Goal: Check status

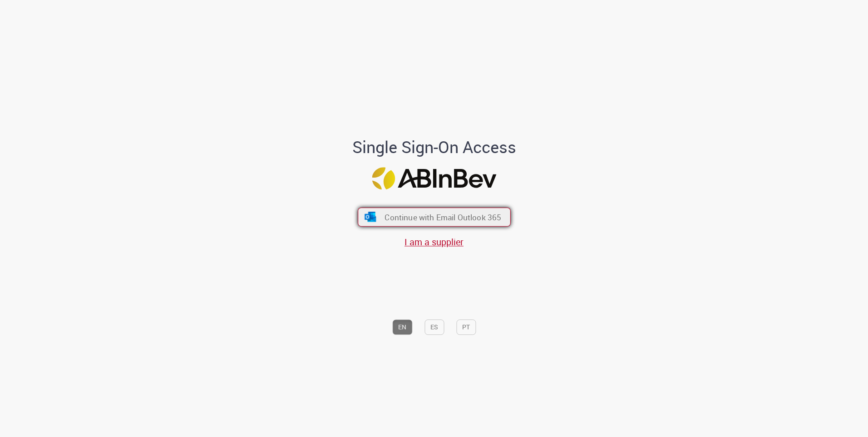
click at [397, 214] on span "Continue with Email Outlook 365" at bounding box center [442, 217] width 117 height 10
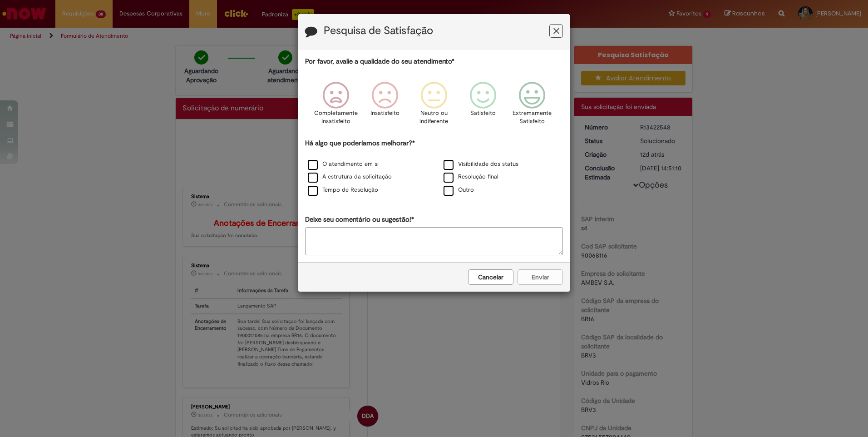
drag, startPoint x: 558, startPoint y: 28, endPoint x: 612, endPoint y: 84, distance: 77.7
click at [558, 28] on icon "Feedback" at bounding box center [556, 31] width 6 height 10
